Goal: Transaction & Acquisition: Purchase product/service

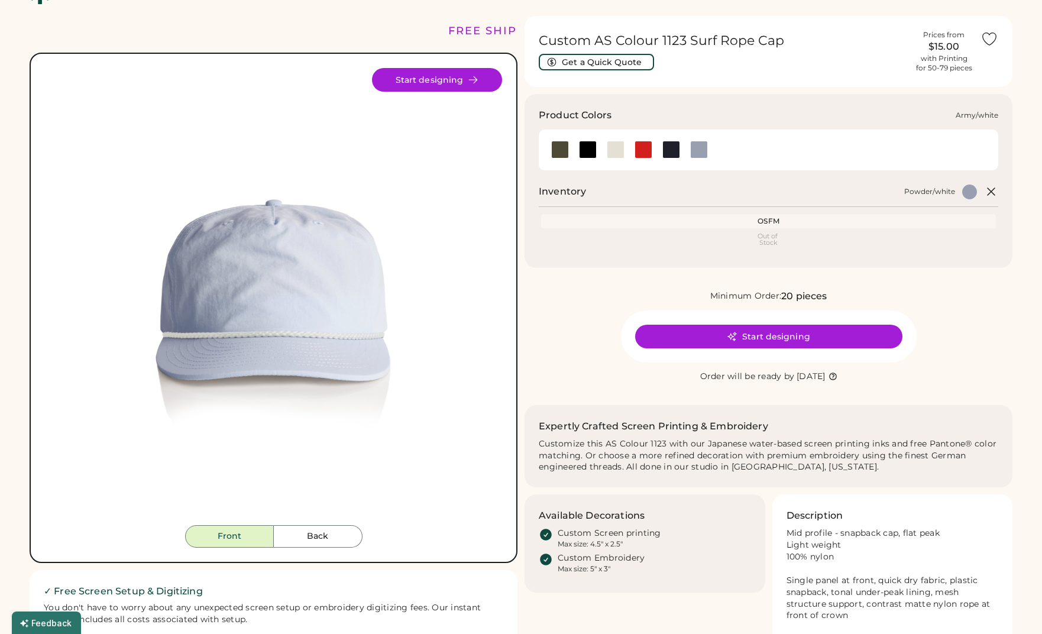
click at [565, 152] on div at bounding box center [560, 150] width 18 height 18
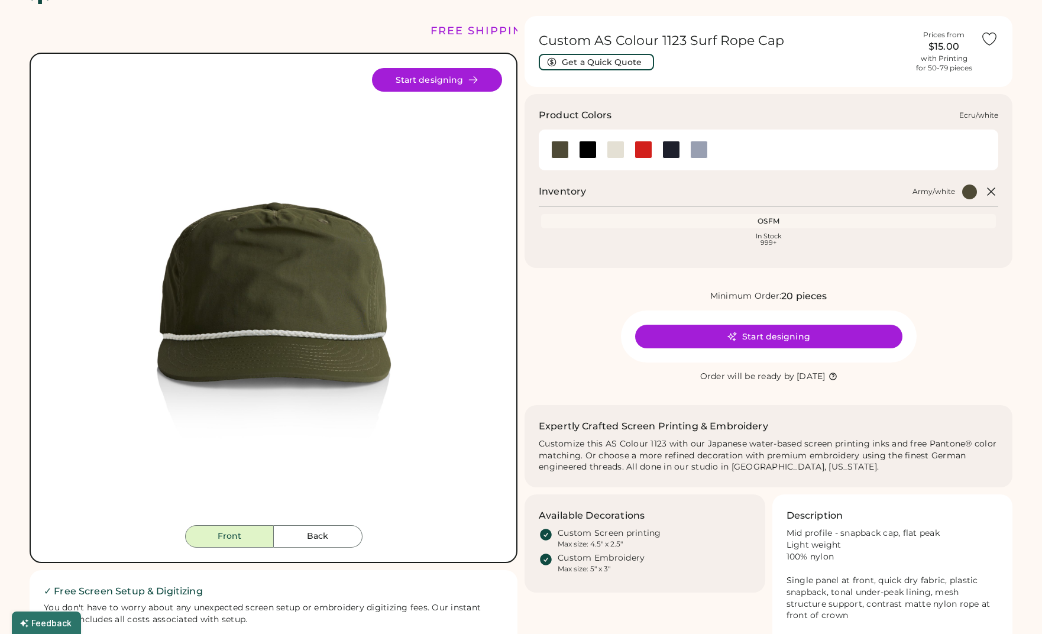
click at [611, 154] on div at bounding box center [616, 150] width 18 height 18
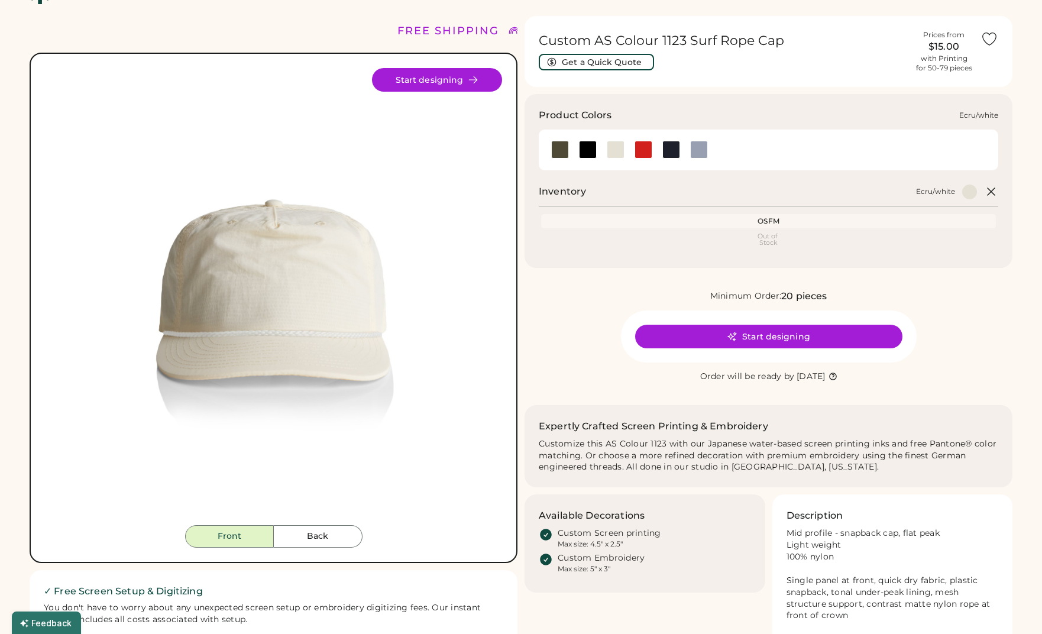
click at [614, 153] on div at bounding box center [616, 150] width 18 height 18
click at [591, 155] on div at bounding box center [588, 150] width 18 height 18
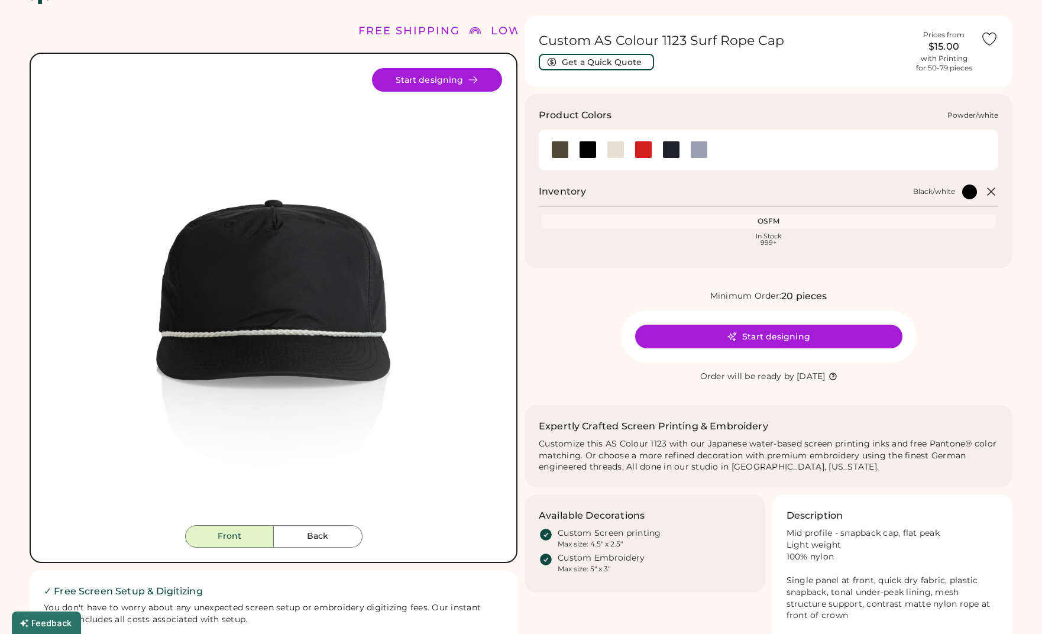
click at [689, 152] on div at bounding box center [699, 150] width 28 height 18
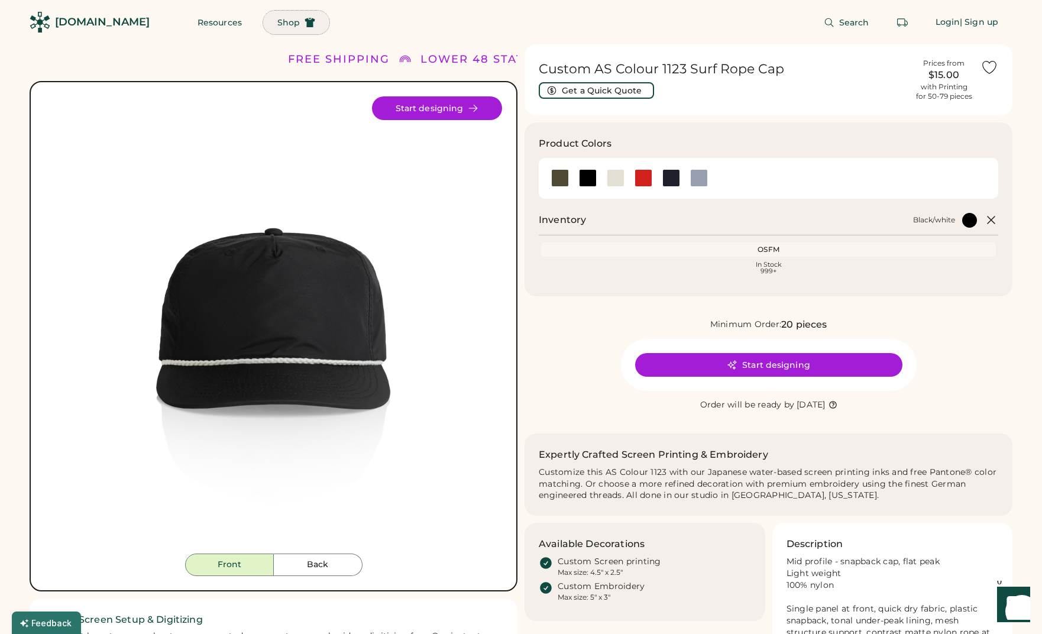
click at [277, 22] on span "Shop" at bounding box center [288, 22] width 22 height 8
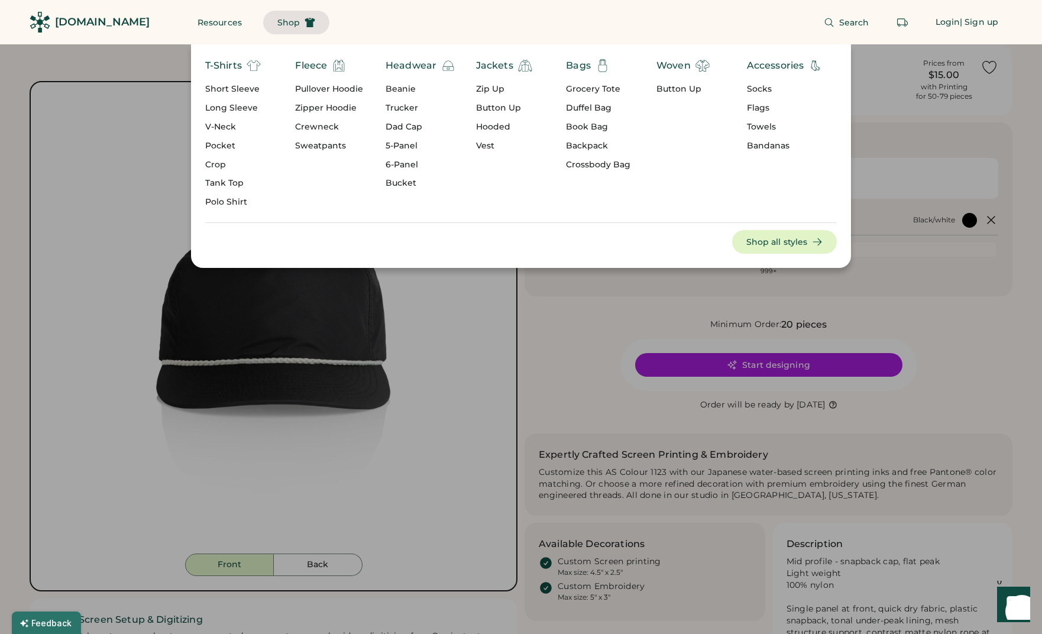
click at [409, 69] on div "Headwear" at bounding box center [411, 66] width 51 height 14
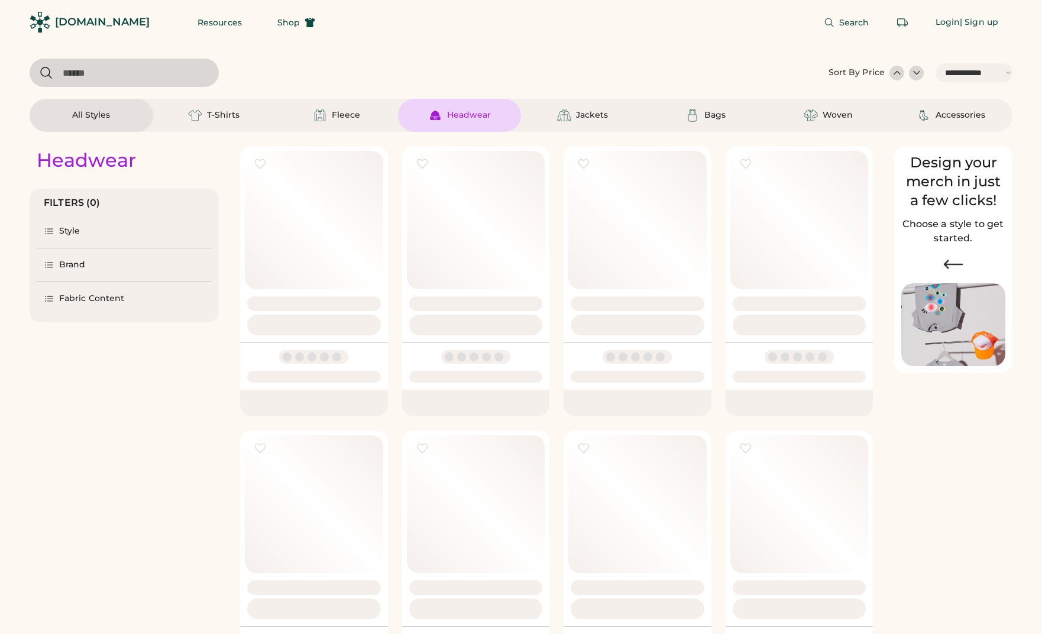
select select "*****"
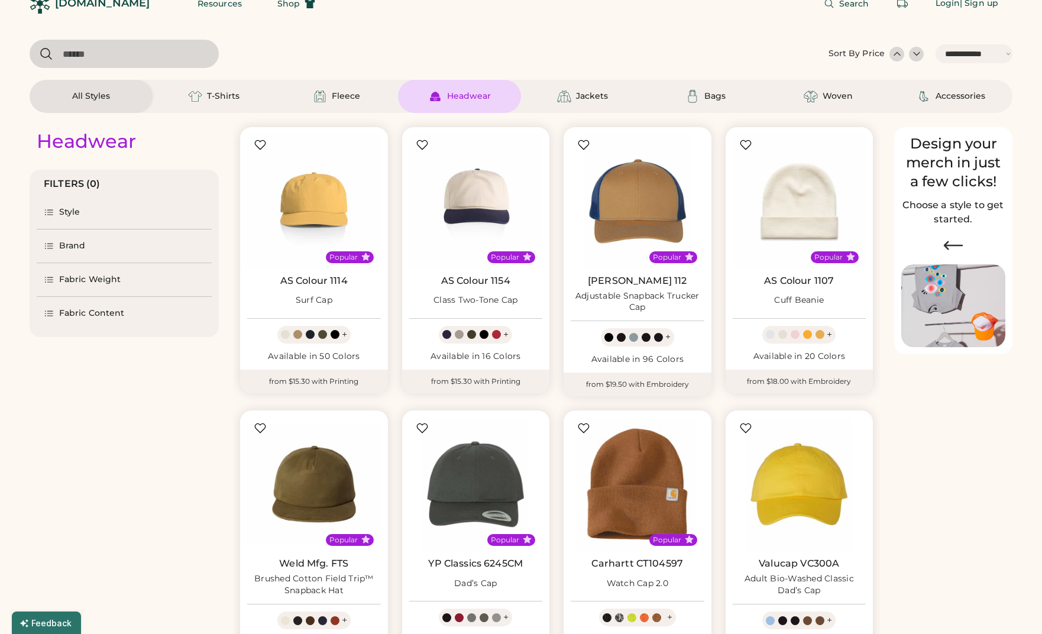
scroll to position [73, 0]
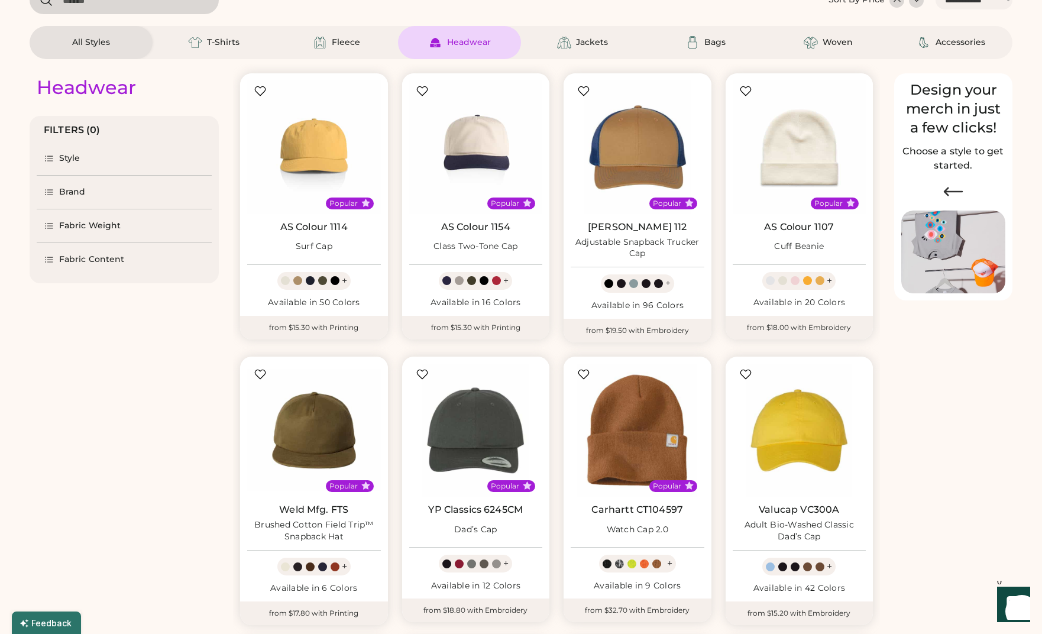
click at [55, 159] on div "Style" at bounding box center [62, 159] width 37 height 12
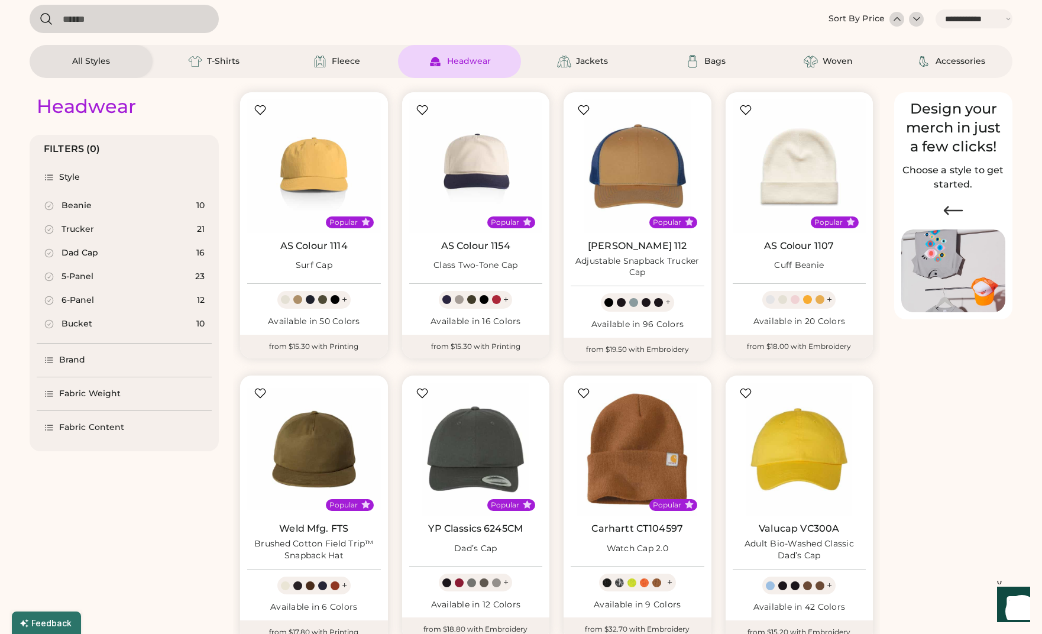
click at [85, 508] on div "Headwear FILTERS (0) Style Beanie 10 Trucker 21 Dad Cap 16 5-Panel 23 6-Panel 1…" at bounding box center [124, 523] width 189 height 891
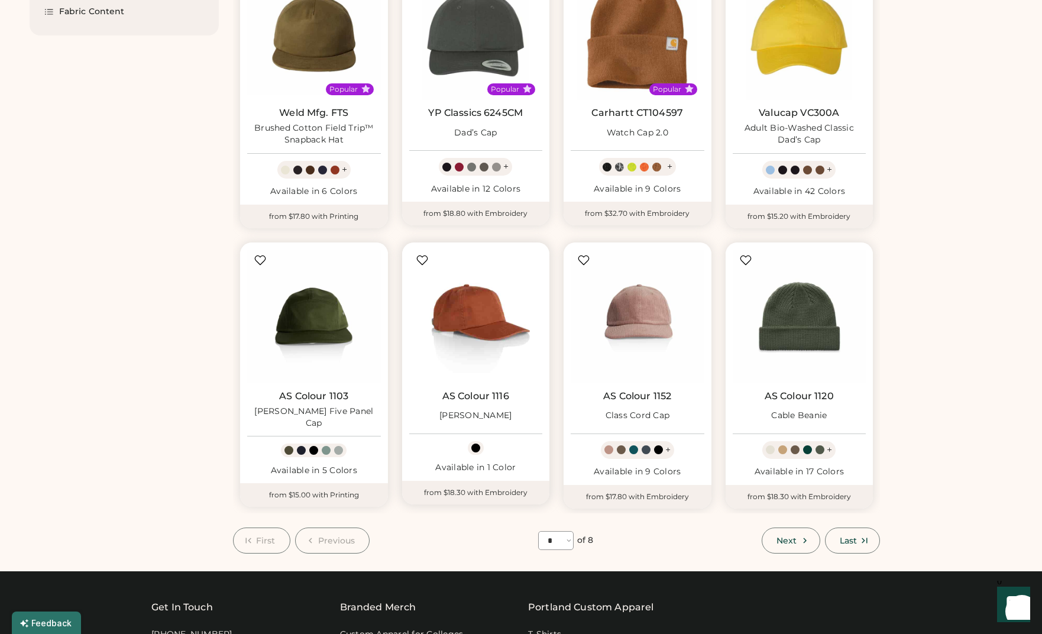
scroll to position [467, 0]
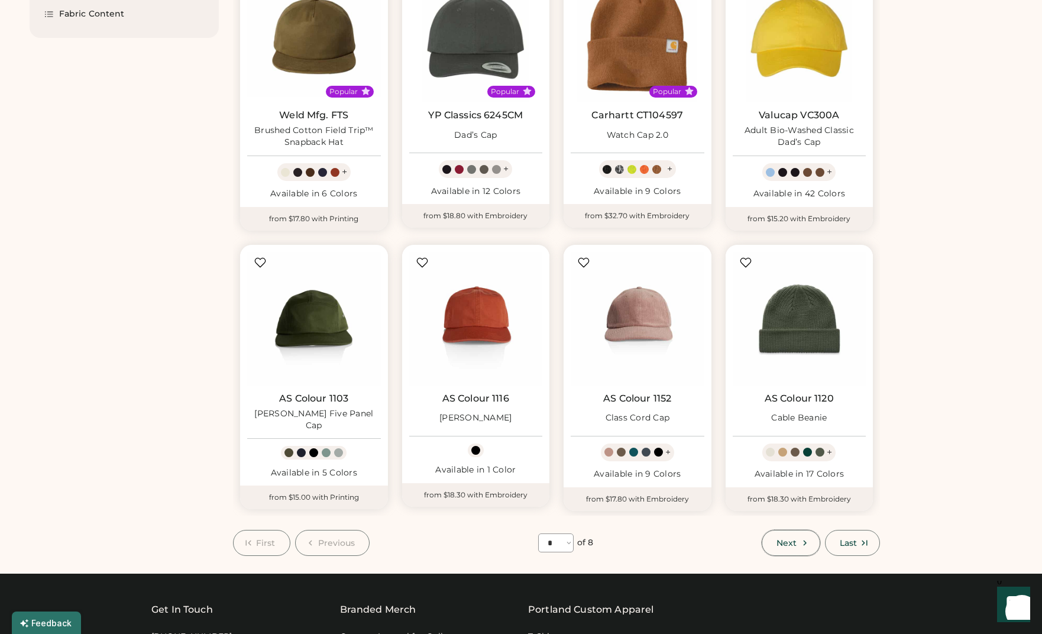
click at [776, 543] on span "Next" at bounding box center [786, 543] width 20 height 8
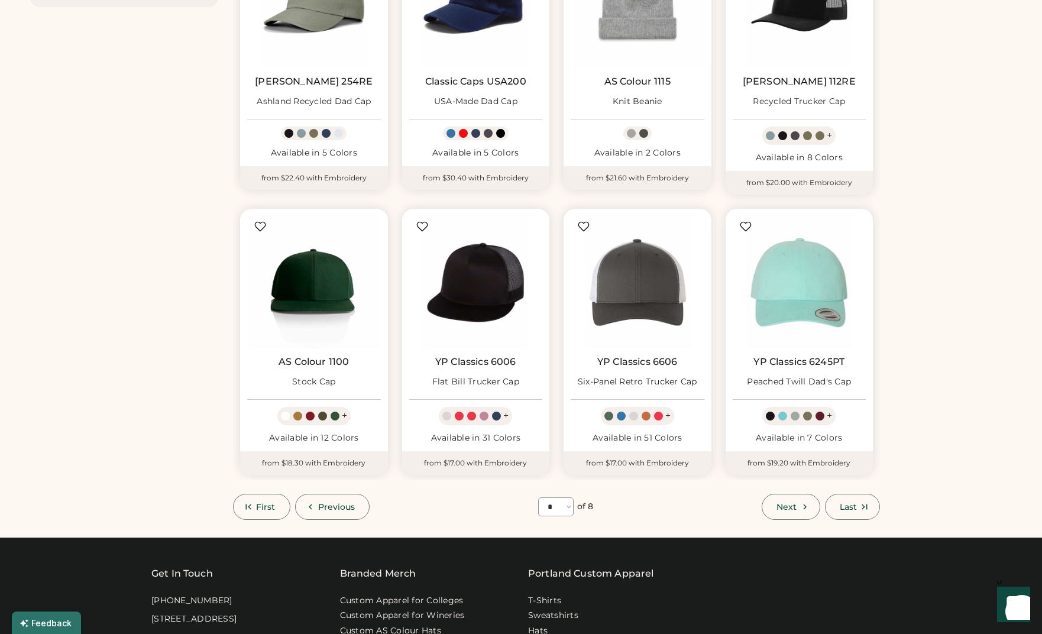
scroll to position [522, 0]
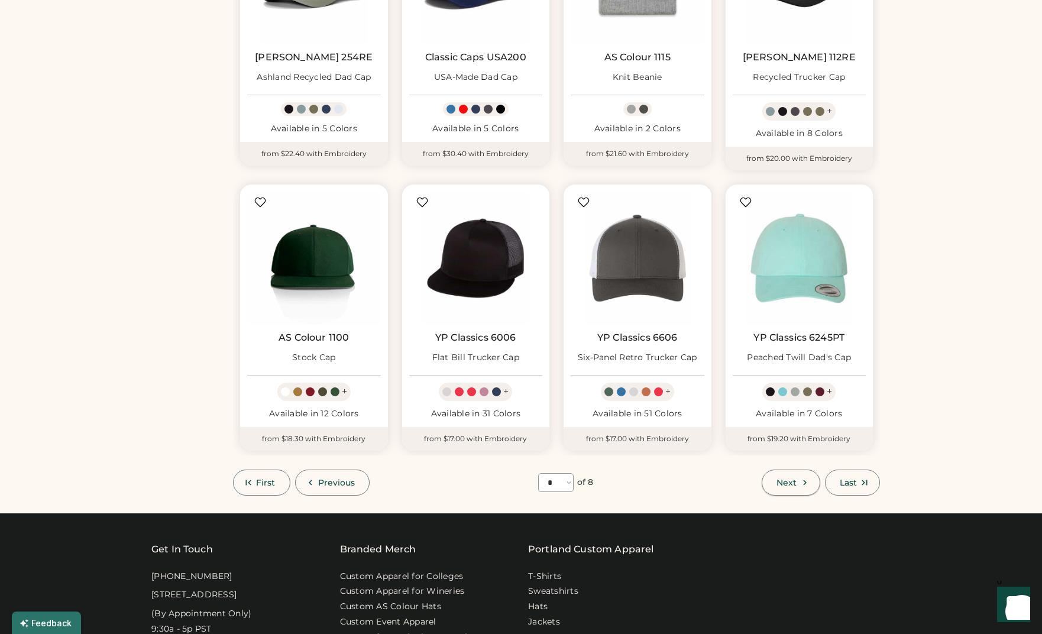
click at [790, 484] on button "Next" at bounding box center [791, 483] width 58 height 26
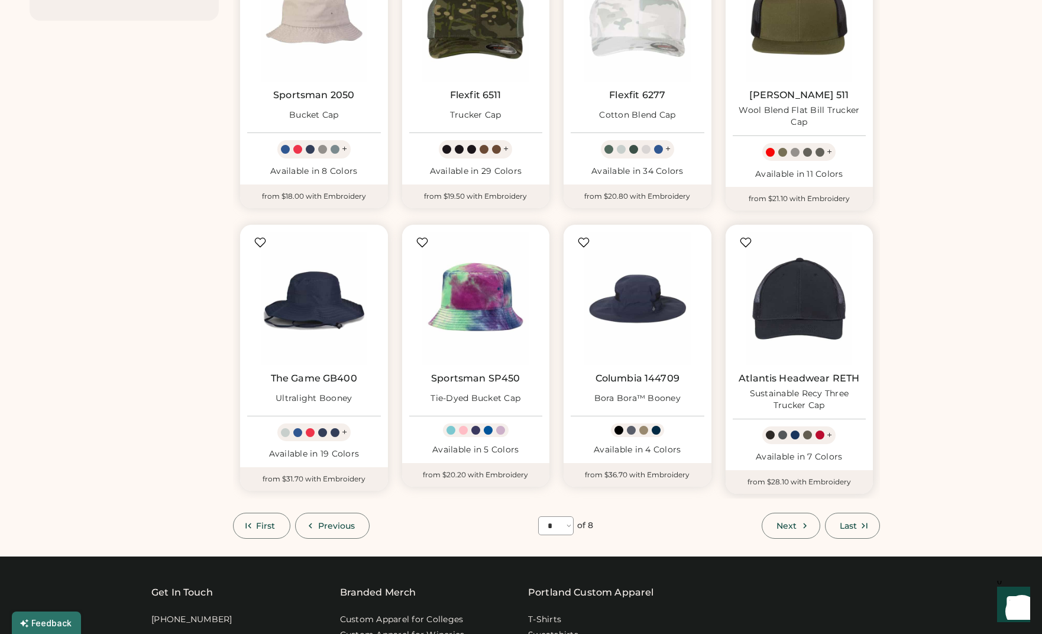
scroll to position [485, 0]
click at [800, 528] on icon at bounding box center [805, 525] width 11 height 11
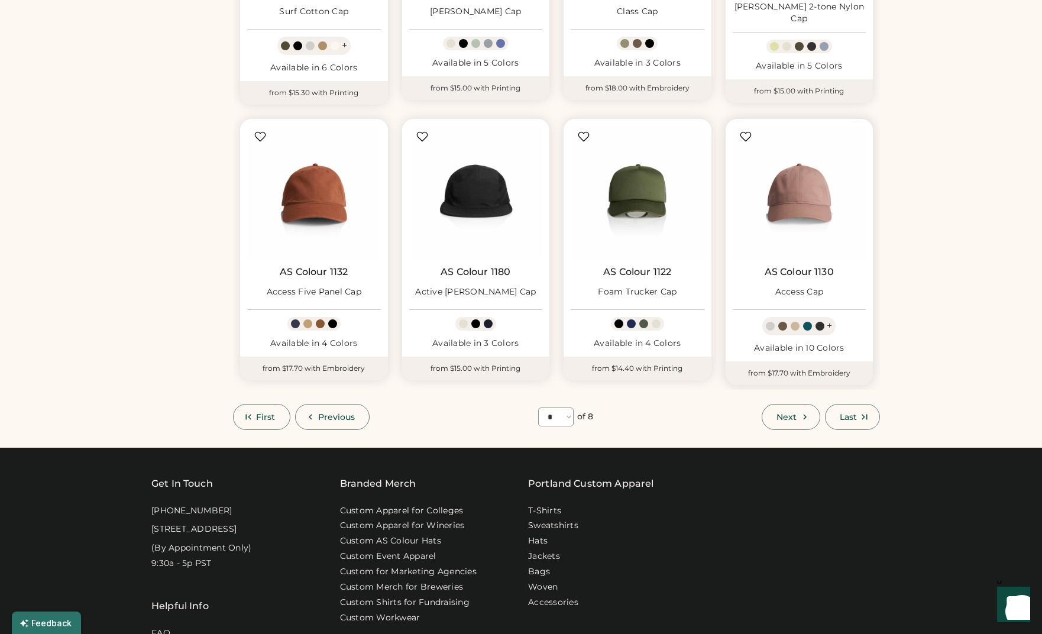
scroll to position [583, 0]
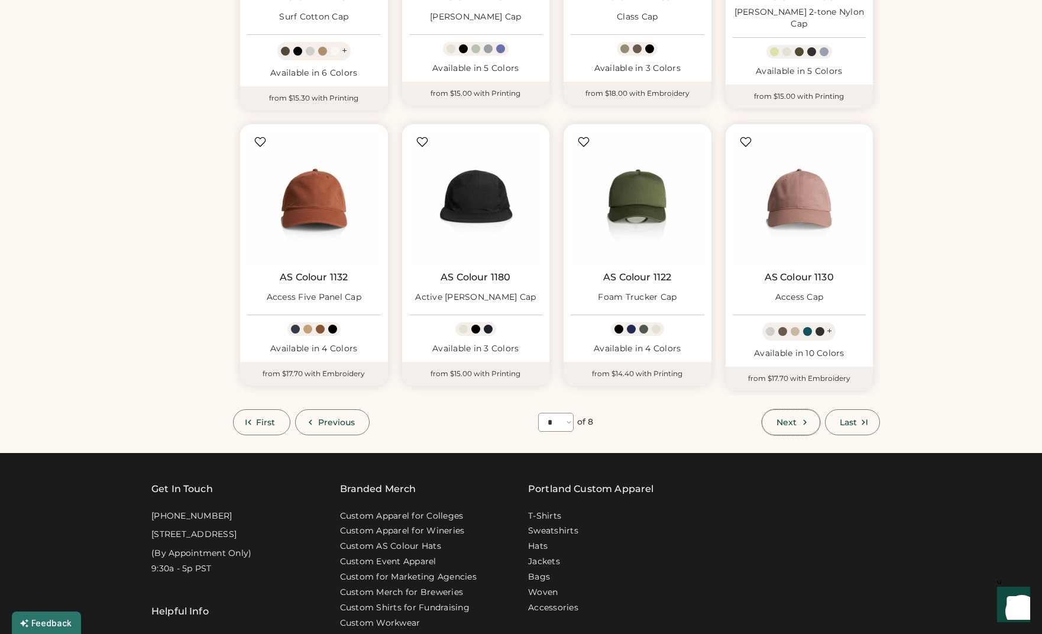
click at [779, 418] on span "Next" at bounding box center [786, 422] width 20 height 8
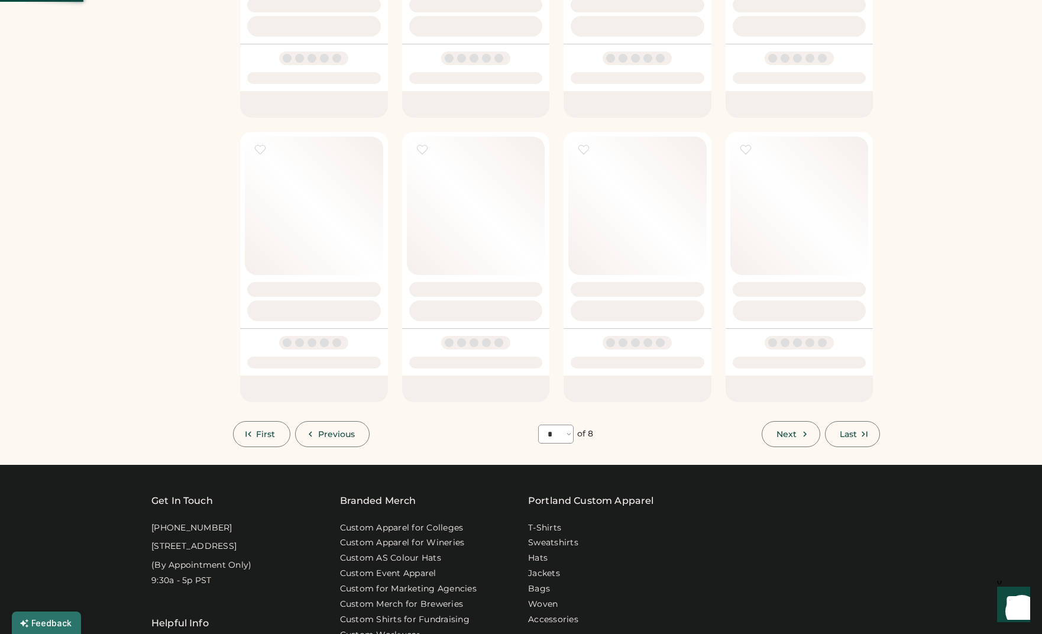
select select "*"
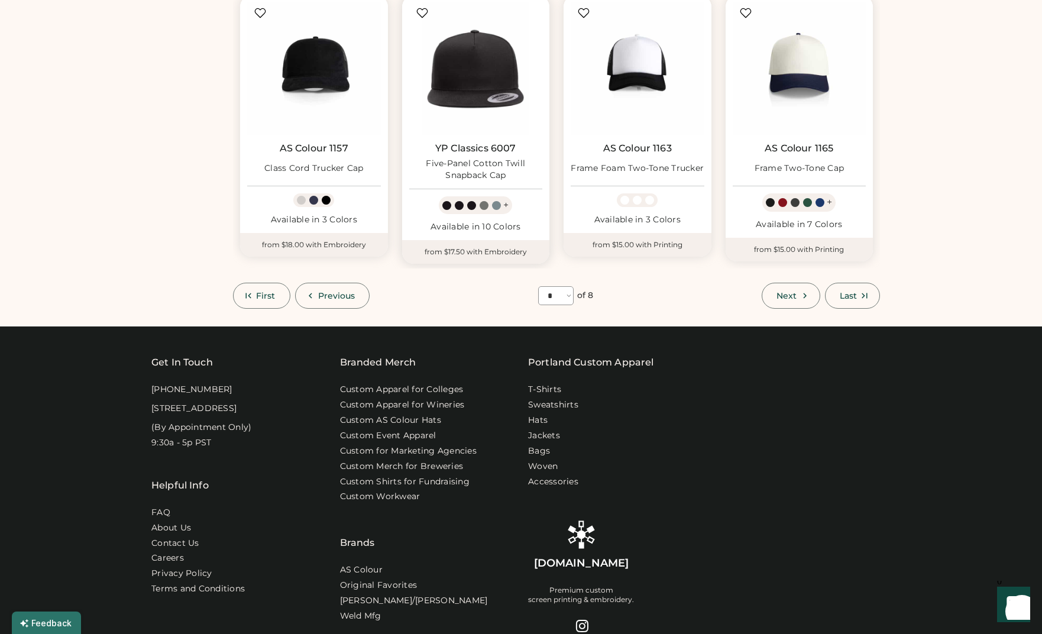
scroll to position [733, 0]
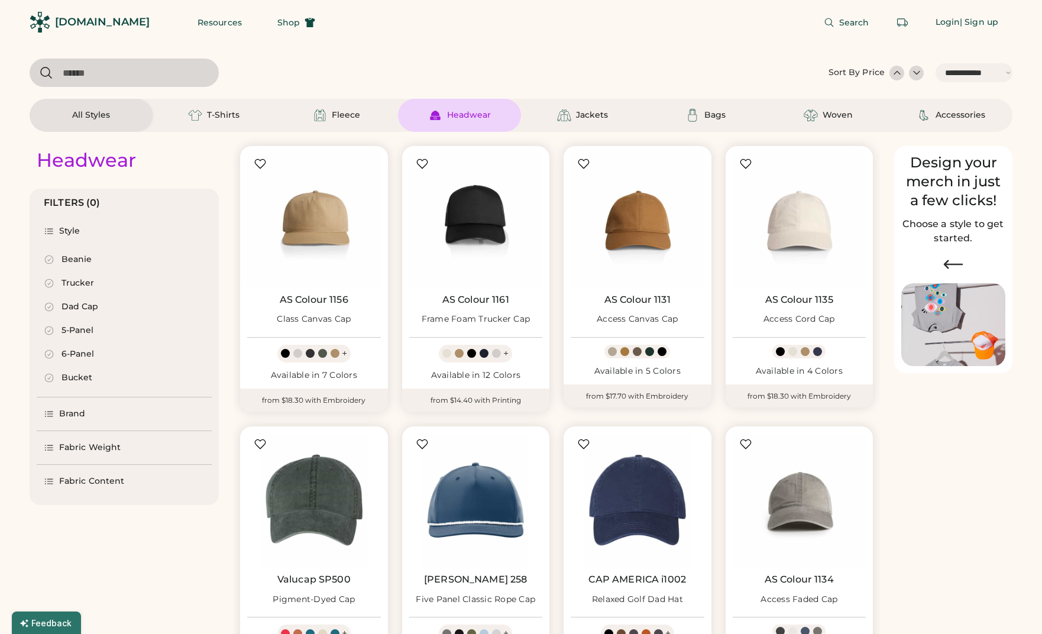
select select "*****"
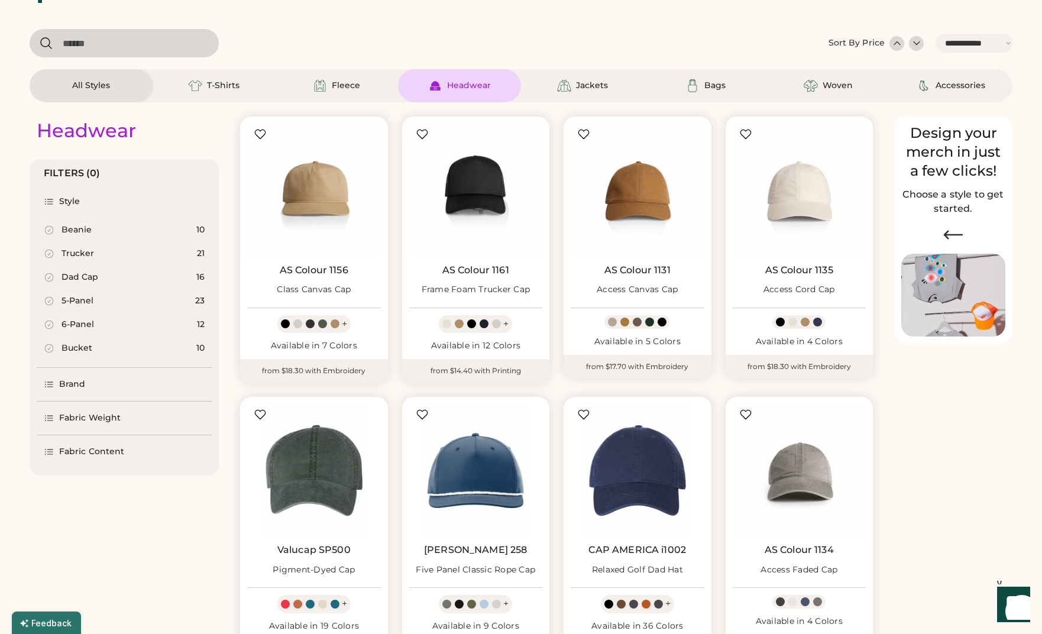
click at [73, 299] on div "5-Panel" at bounding box center [78, 301] width 32 height 12
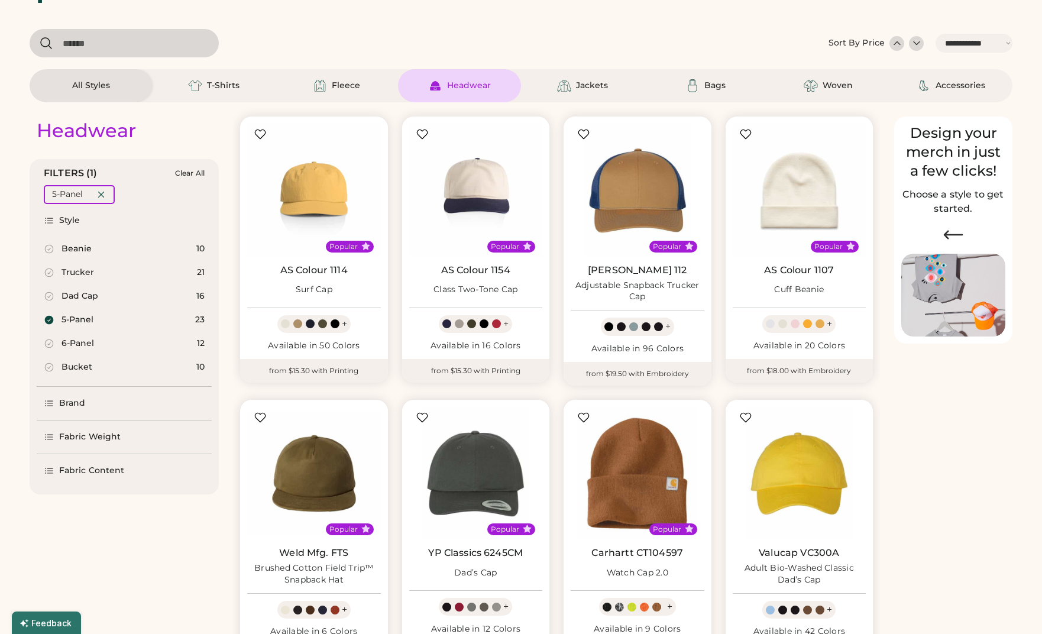
select select "*"
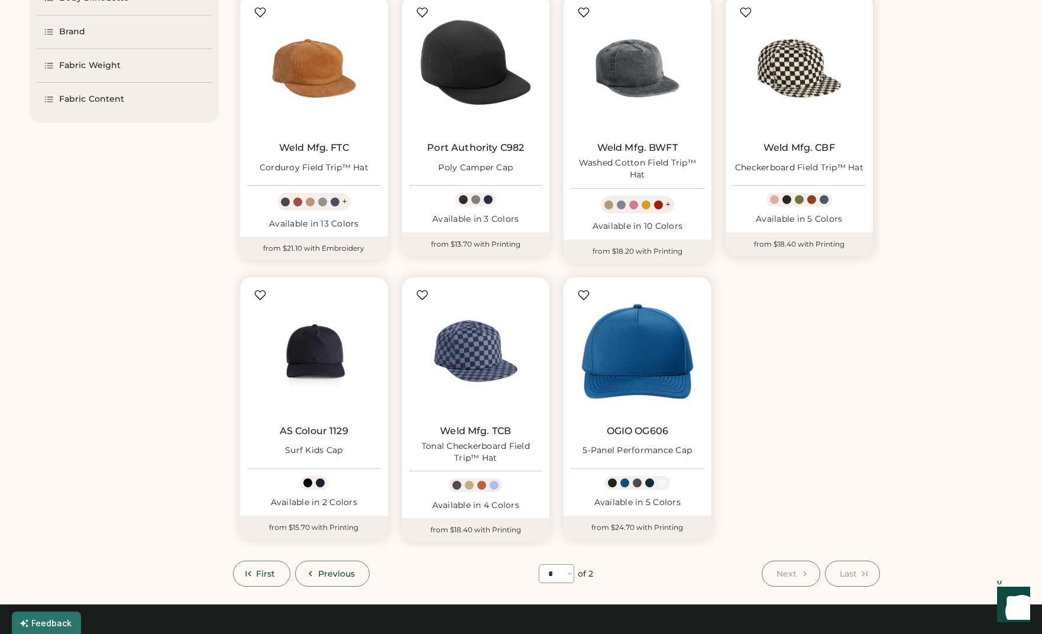
scroll to position [436, 0]
